Goal: Task Accomplishment & Management: Manage account settings

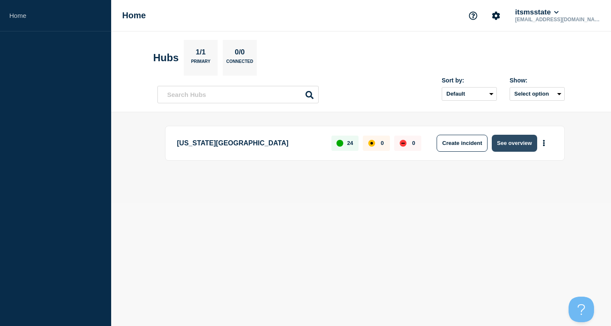
click at [503, 146] on button "See overview" at bounding box center [514, 143] width 45 height 17
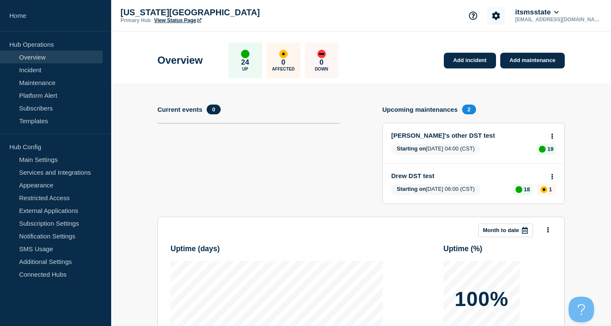
click at [501, 13] on icon "Account settings" at bounding box center [496, 15] width 8 height 8
click at [530, 51] on link "Team Members" at bounding box center [537, 50] width 44 height 7
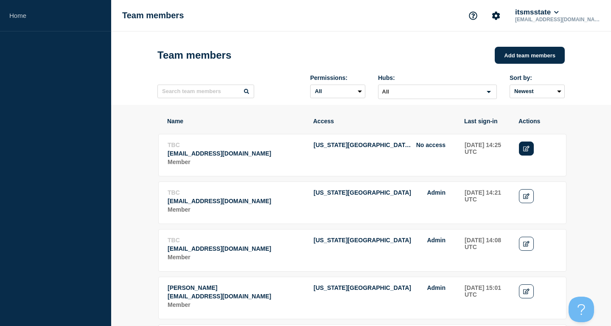
click at [528, 151] on icon "Edit" at bounding box center [526, 149] width 6 height 6
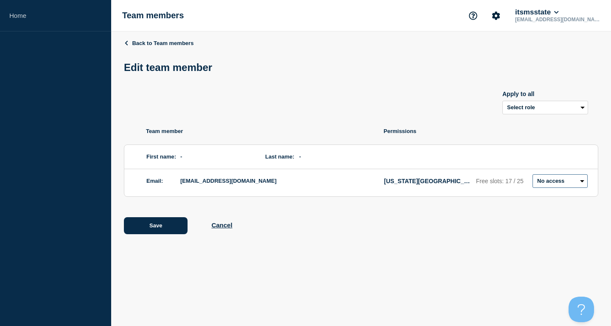
click at [533, 174] on select "Admin Manager Editor No access" at bounding box center [560, 181] width 55 height 14
select select "2"
click option "Editor" at bounding box center [0, 0] width 0 height 0
click at [154, 232] on button "Save" at bounding box center [156, 225] width 64 height 17
